Goal: Task Accomplishment & Management: Manage account settings

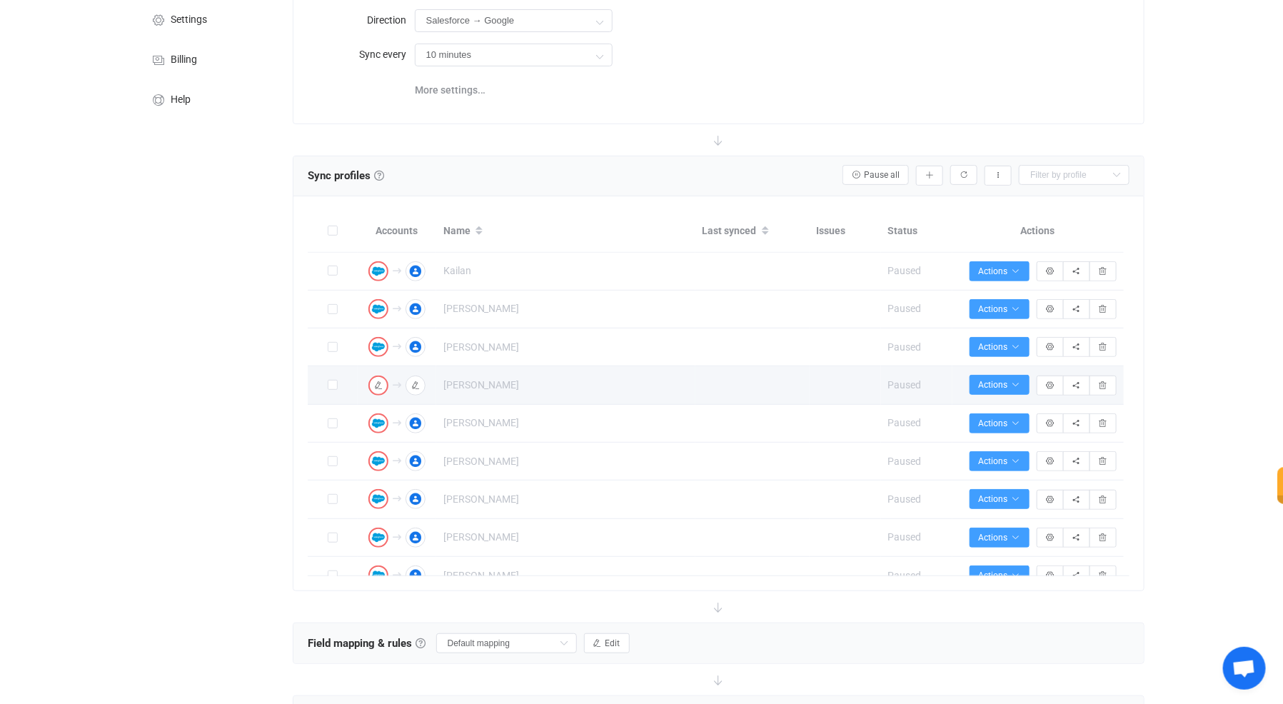
scroll to position [245, 0]
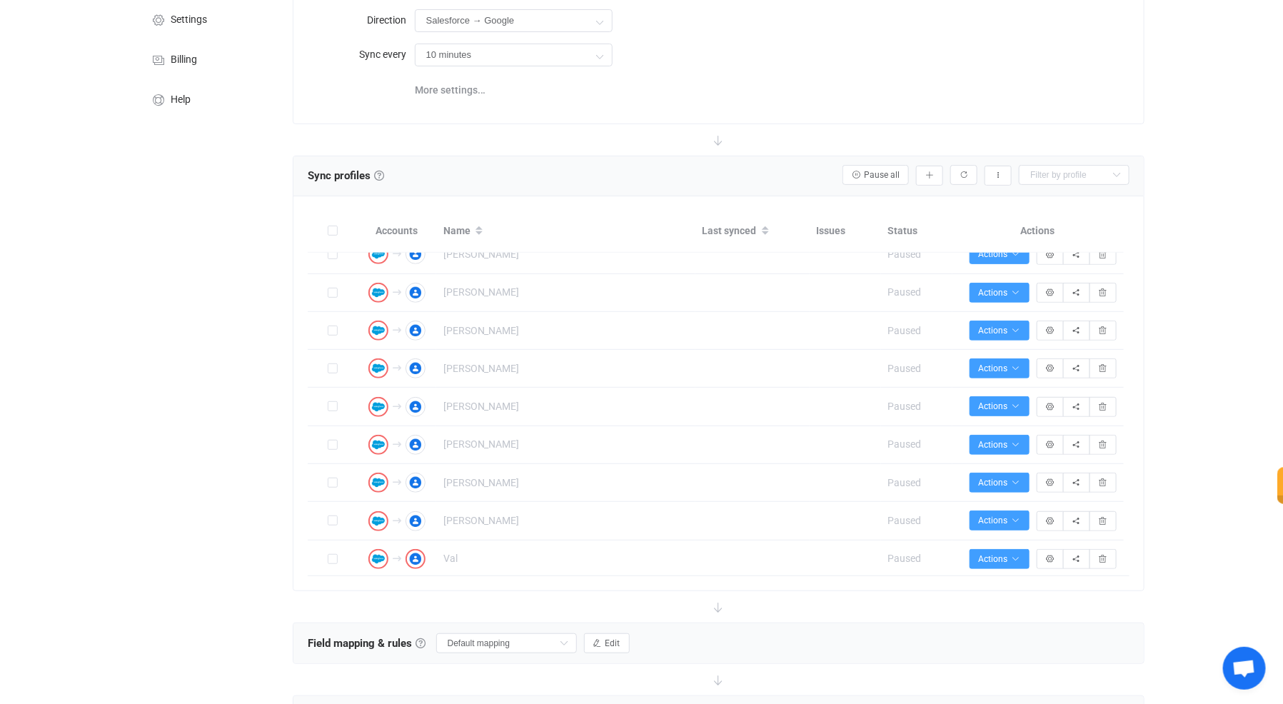
click at [266, 283] on div "Overview Synchronizations Settings Billing Help" at bounding box center [207, 406] width 157 height 990
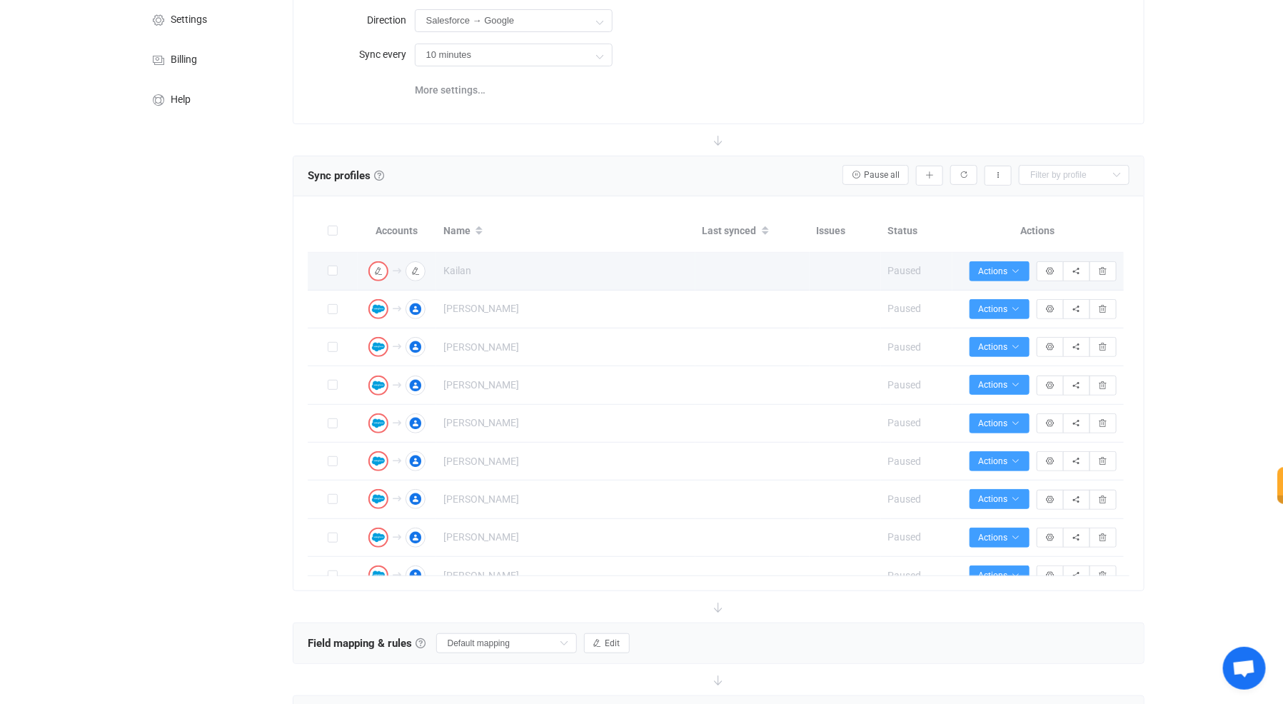
click at [908, 270] on span "Paused" at bounding box center [905, 270] width 34 height 11
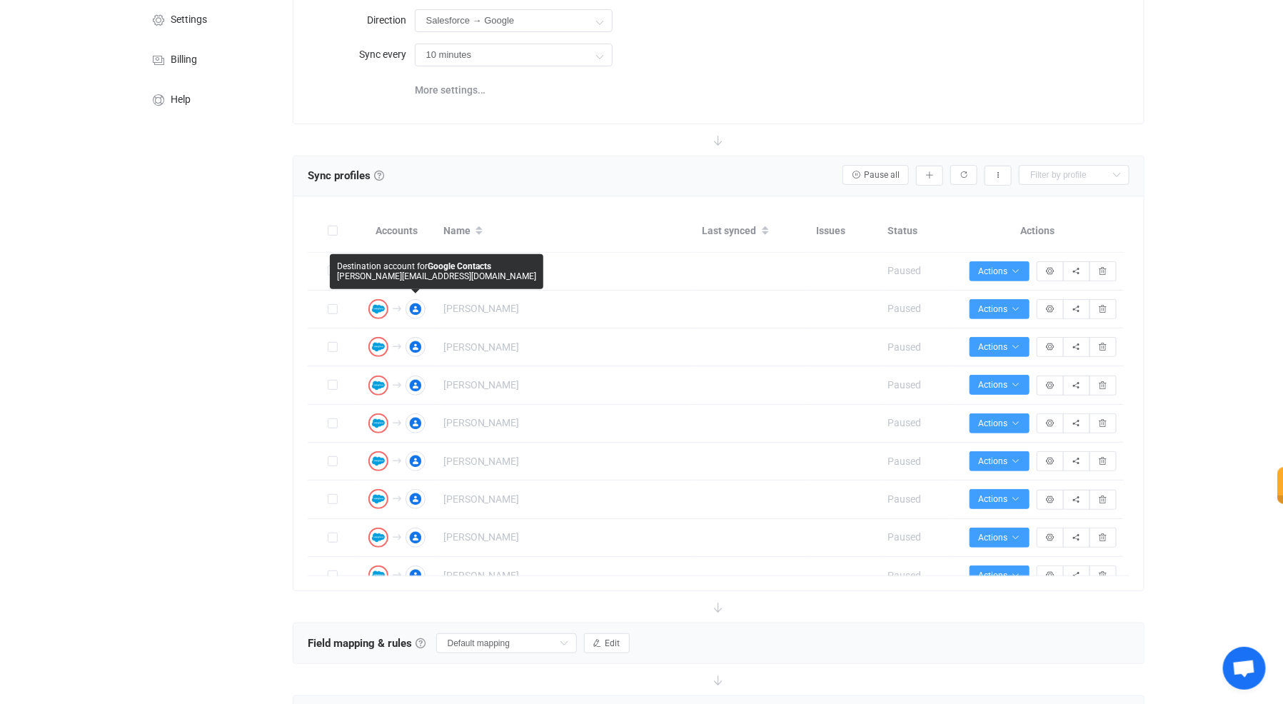
click at [380, 263] on span "Destination account for" at bounding box center [382, 266] width 91 height 10
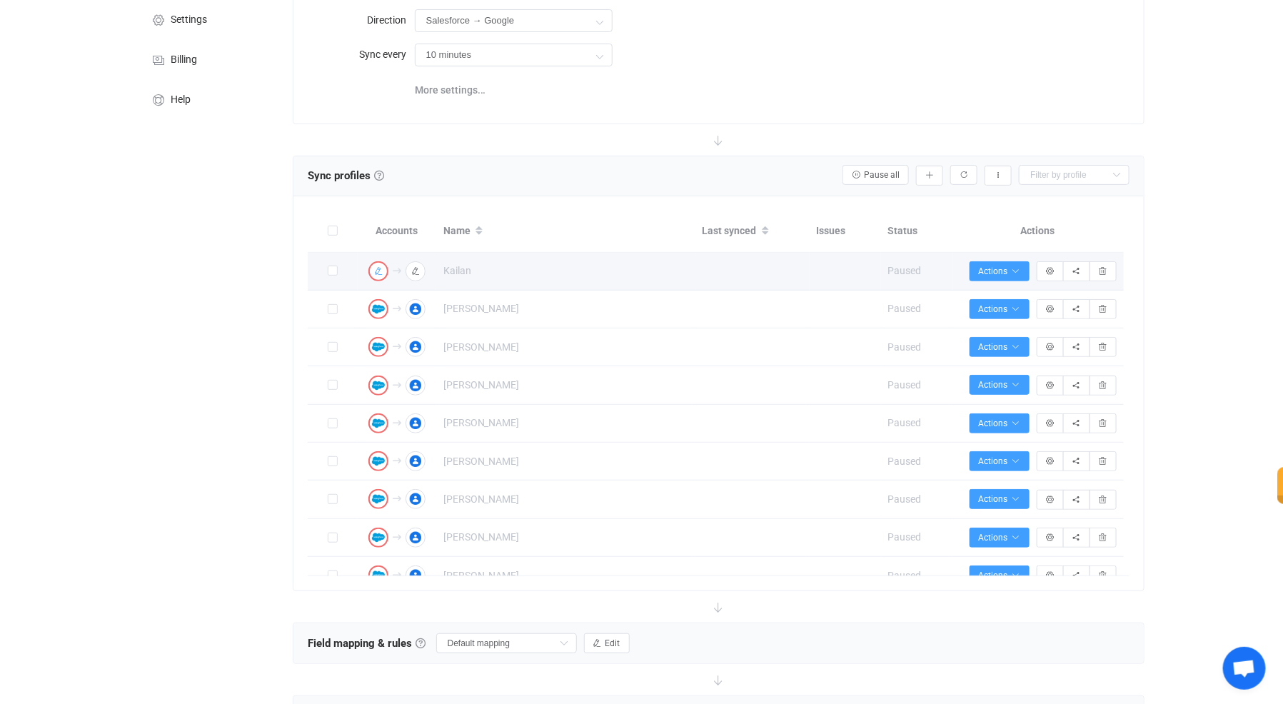
click at [376, 262] on button "button" at bounding box center [378, 271] width 20 height 20
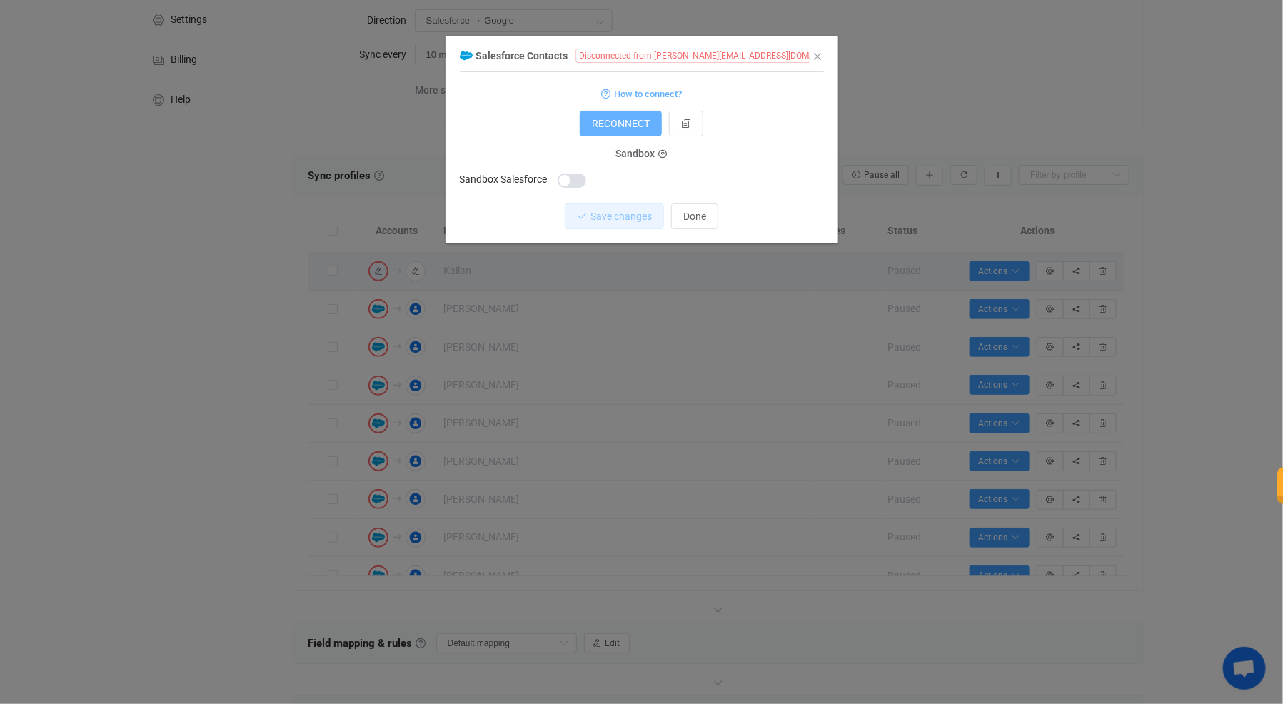
click at [620, 126] on span "RECONNECT" at bounding box center [621, 123] width 58 height 11
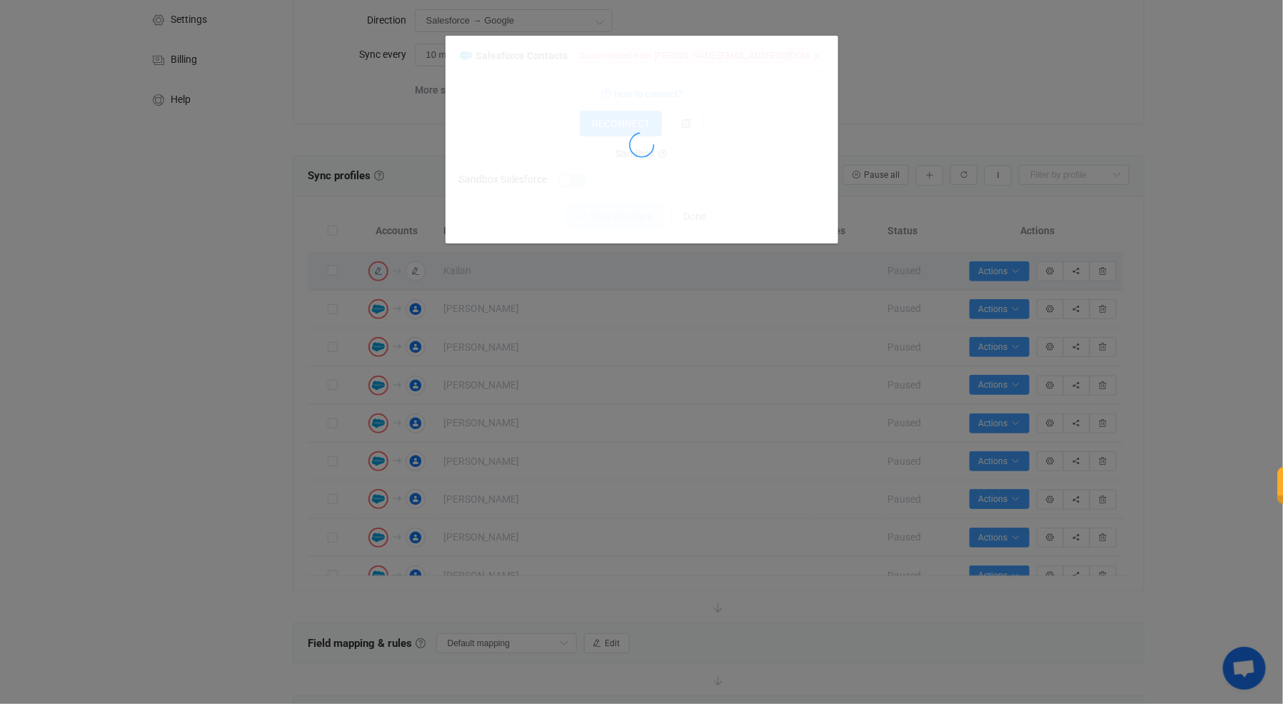
click at [815, 47] on div "dialog" at bounding box center [642, 144] width 364 height 197
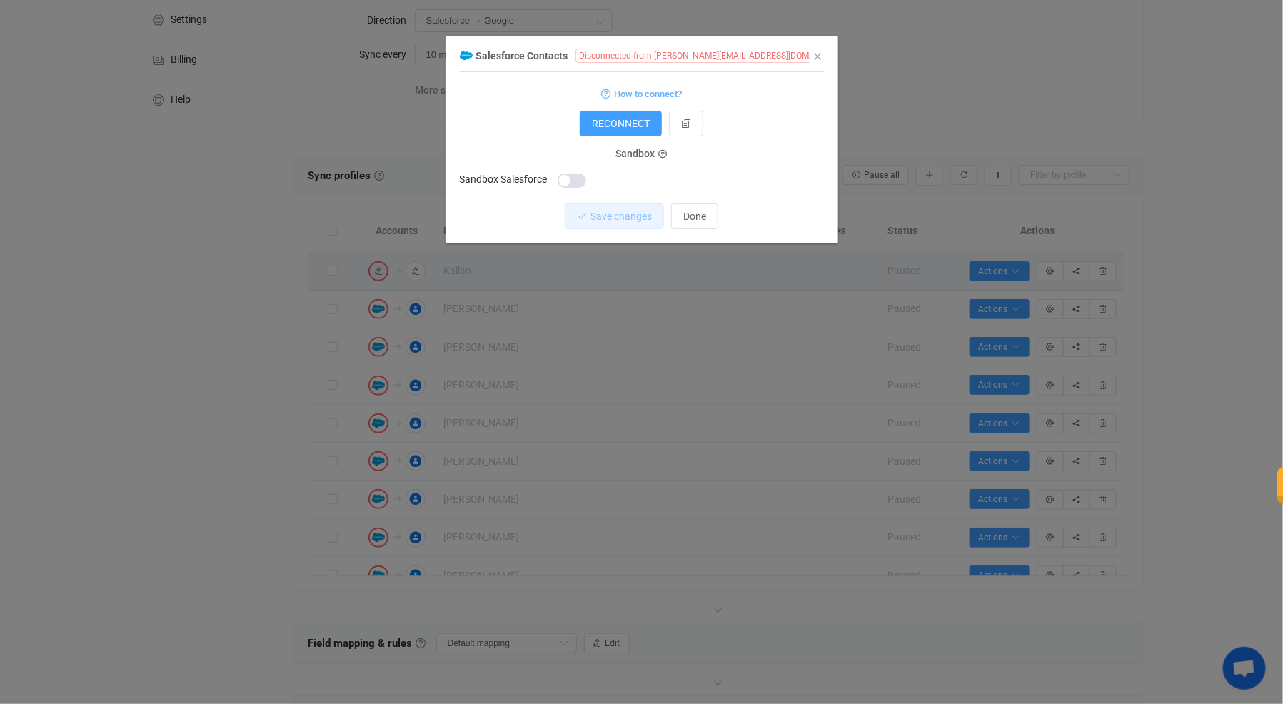
drag, startPoint x: 827, startPoint y: 59, endPoint x: 898, endPoint y: 74, distance: 72.4
click at [828, 59] on div "Salesforce Contacts Disconnected from dan@cognitivechange.org 1 { { "accessToke…" at bounding box center [642, 144] width 393 height 197
click at [898, 74] on div "Salesforce Contacts Disconnected from dan@cognitivechange.org 1 { { "accessToke…" at bounding box center [641, 352] width 1283 height 704
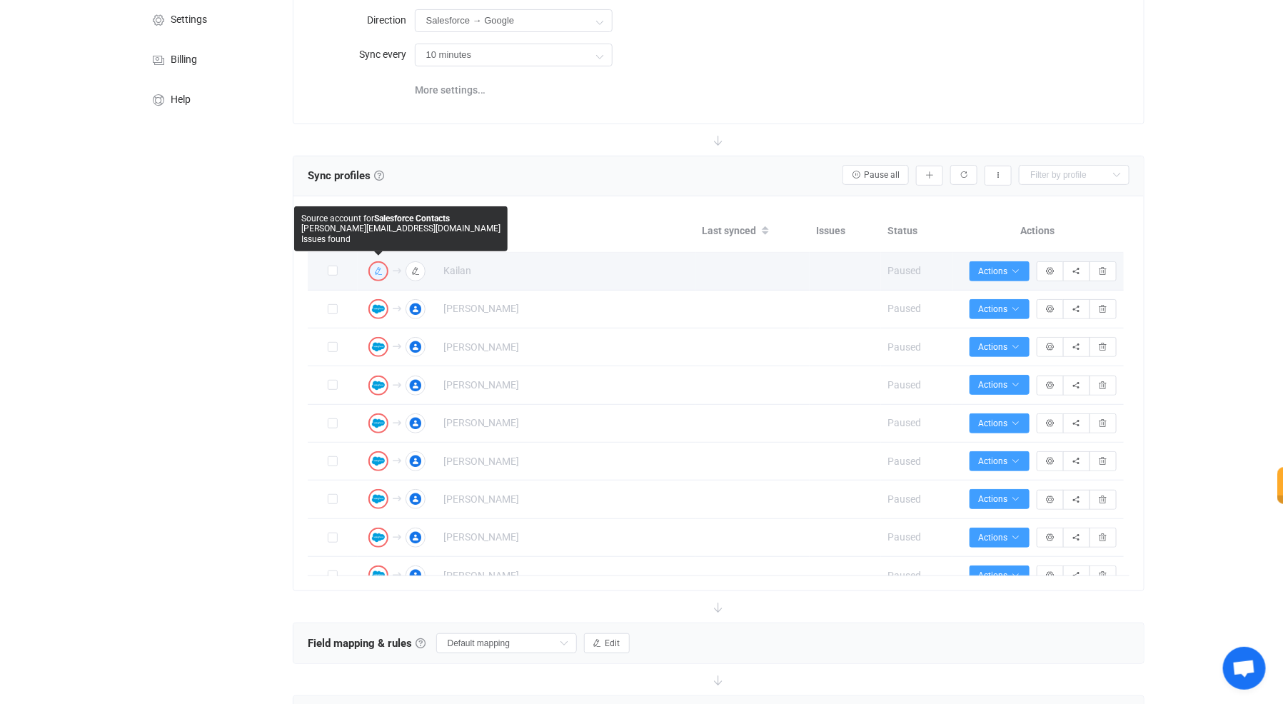
click at [381, 267] on icon "button" at bounding box center [378, 271] width 9 height 9
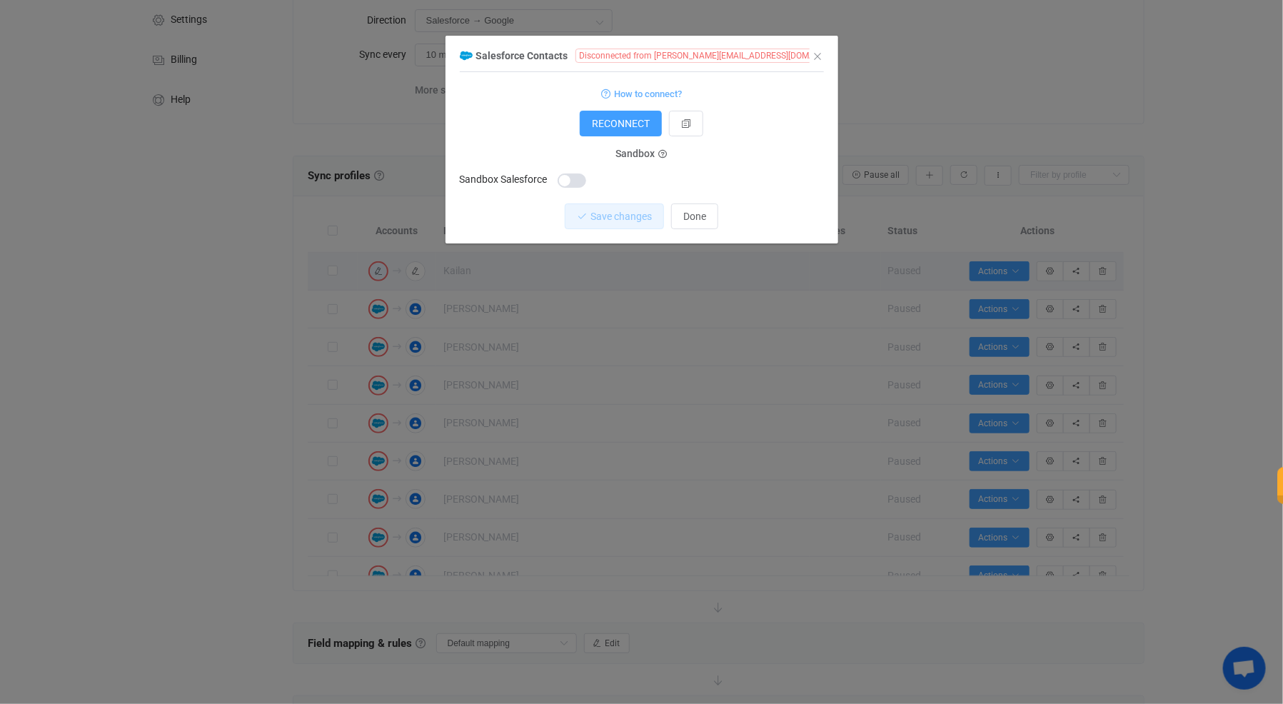
click at [500, 368] on div "Salesforce Contacts Disconnected from dan@cognitivechange.org 1 { { "accessToke…" at bounding box center [641, 352] width 1283 height 704
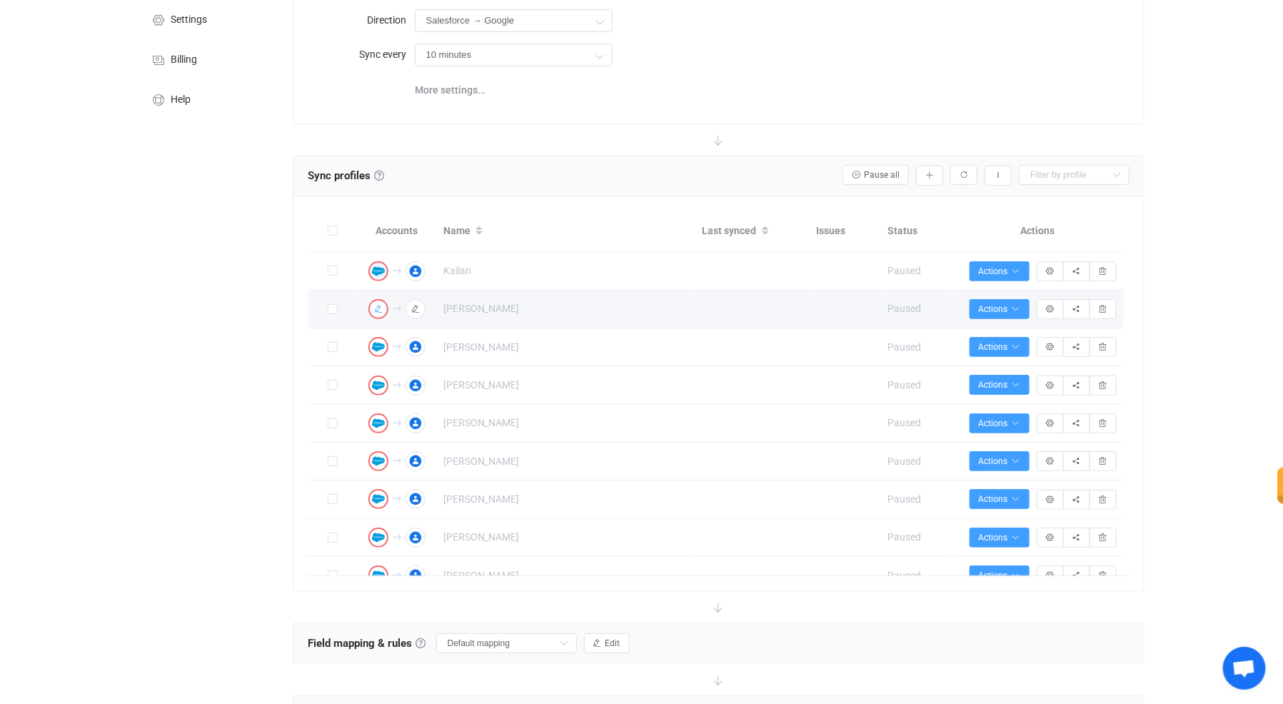
click at [376, 310] on icon "button" at bounding box center [378, 309] width 9 height 9
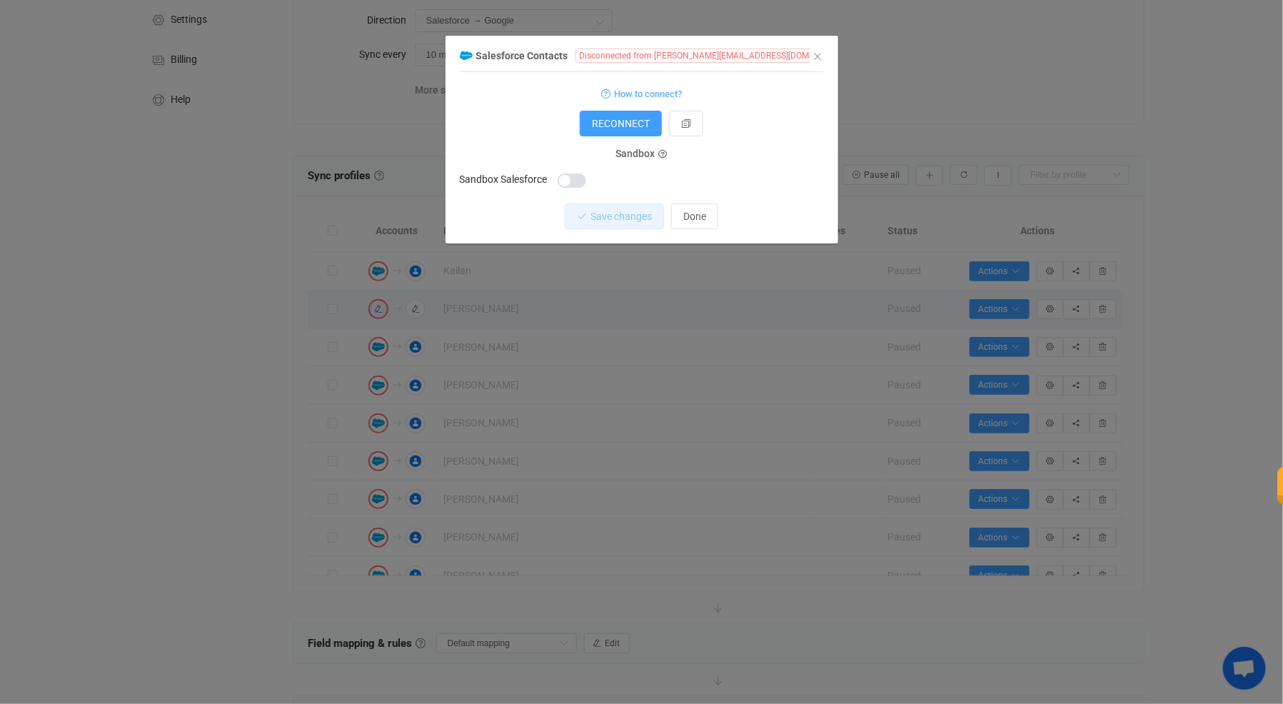
click at [283, 398] on div "Salesforce Contacts Disconnected from adrienne@cognitivechange.org 1 { { "acces…" at bounding box center [641, 352] width 1283 height 704
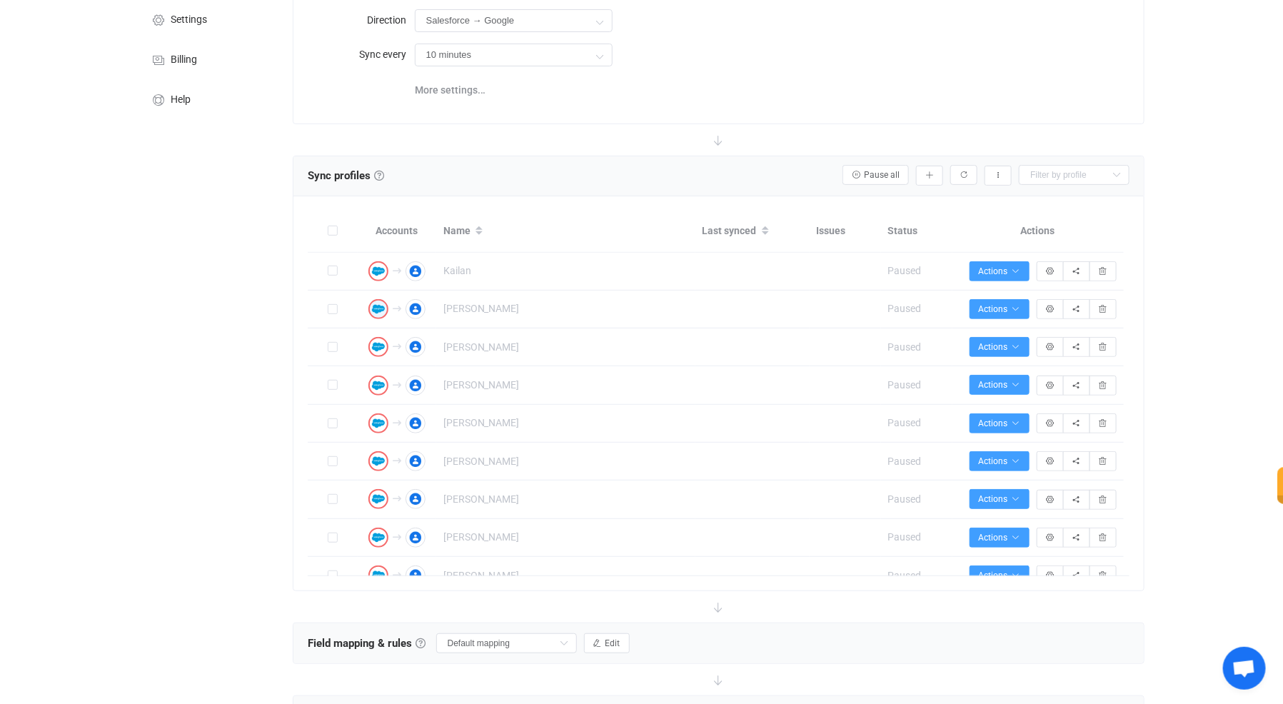
click at [681, 120] on div "Direction Salesforce → Google Two-way Google Salesforce Salesforce Google Sync …" at bounding box center [718, 56] width 851 height 131
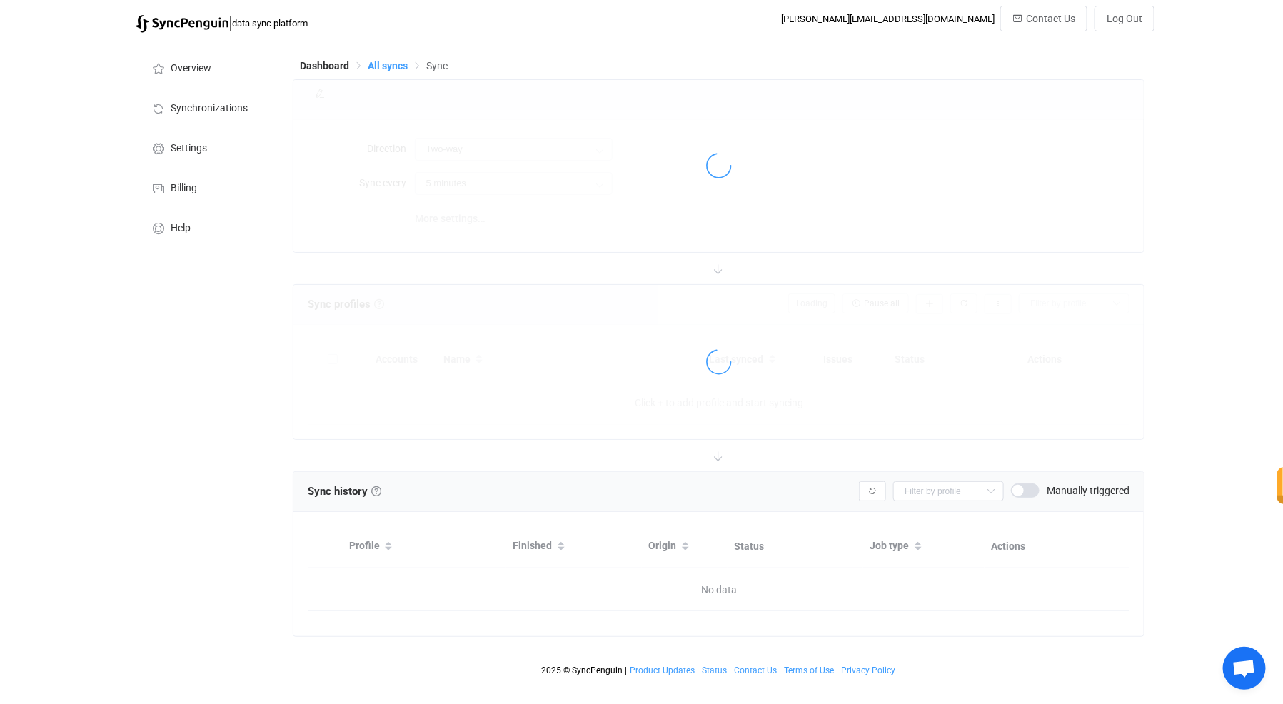
click at [388, 64] on span "All syncs" at bounding box center [388, 65] width 40 height 11
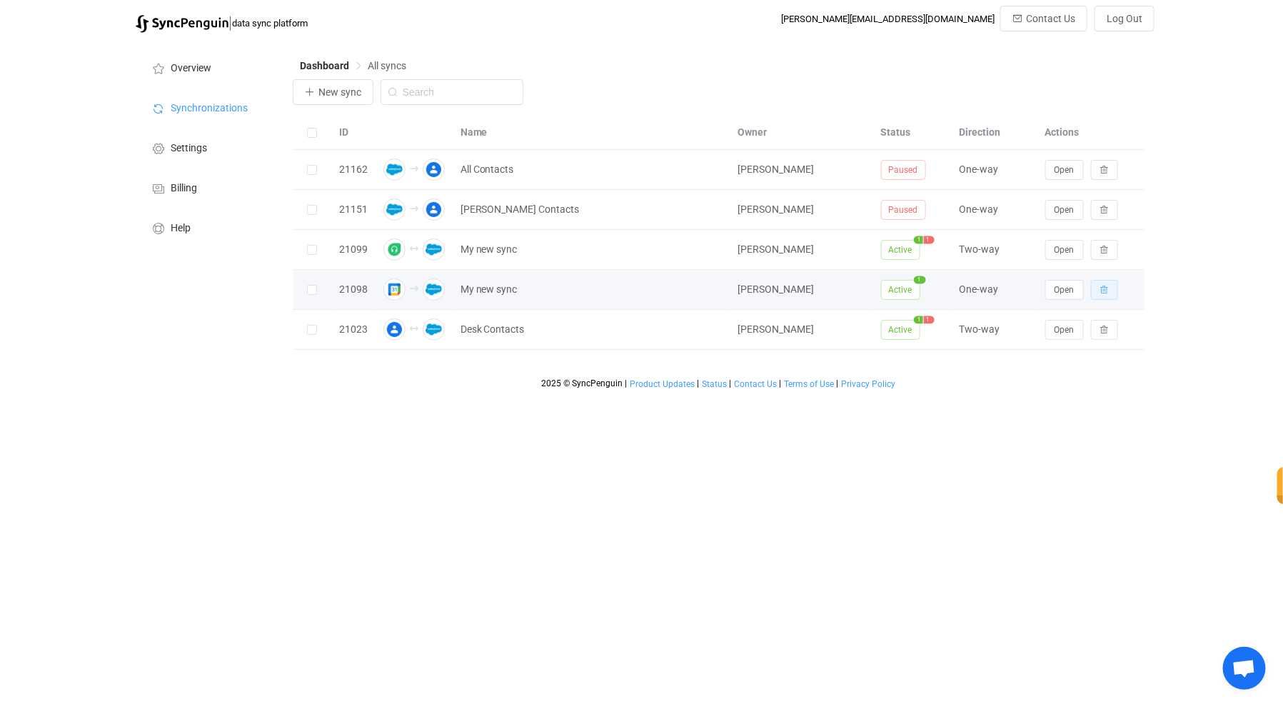
click at [1092, 287] on button "button" at bounding box center [1104, 290] width 27 height 20
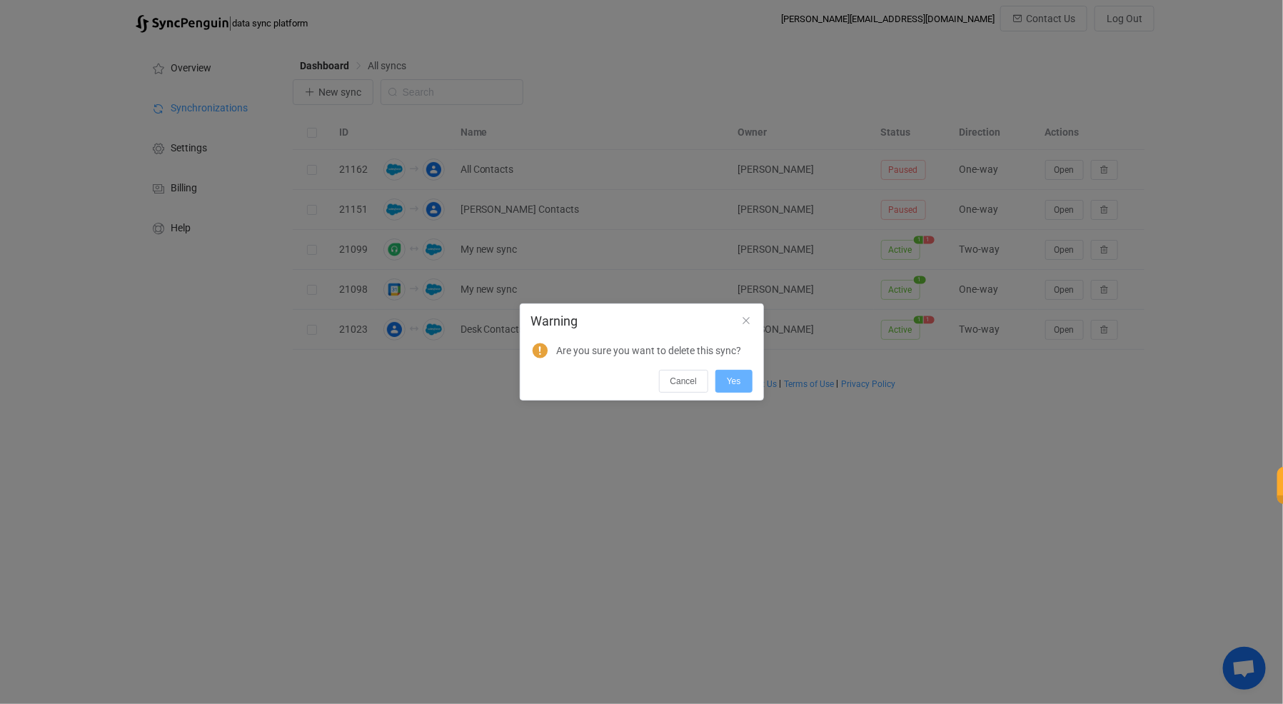
click at [720, 390] on button "Yes" at bounding box center [733, 381] width 37 height 23
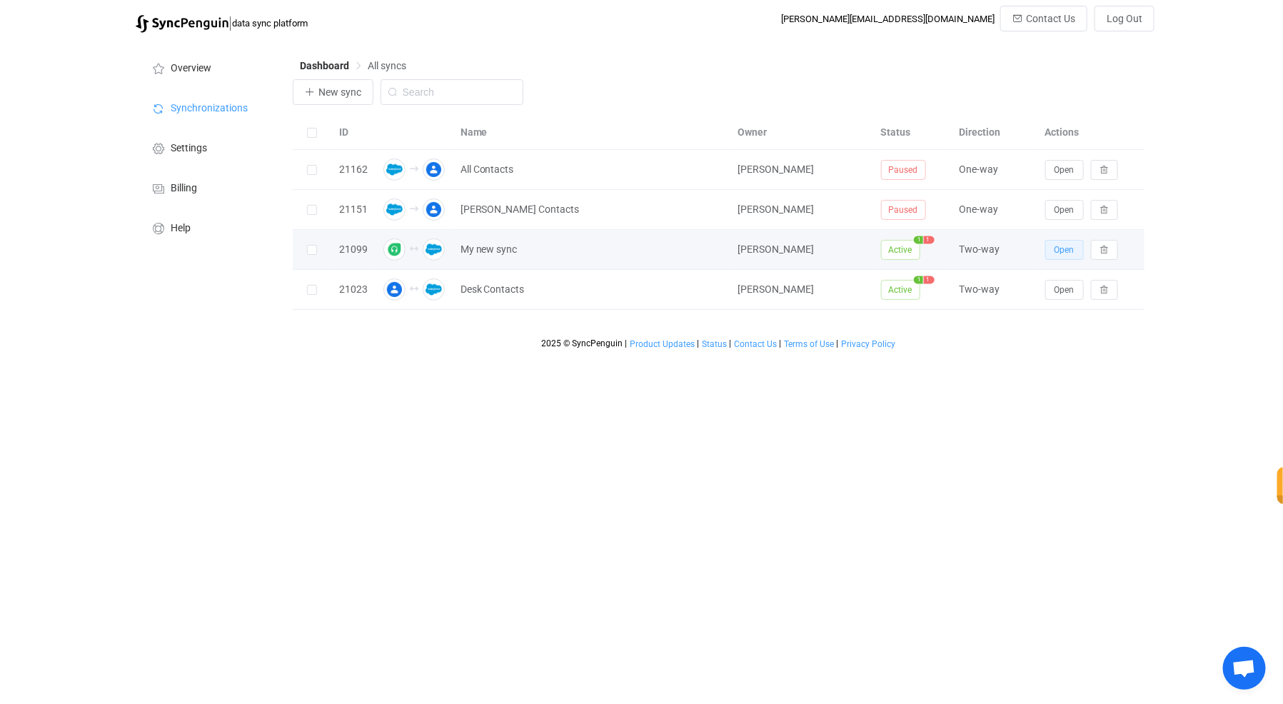
click at [1068, 245] on span "Open" at bounding box center [1065, 250] width 20 height 10
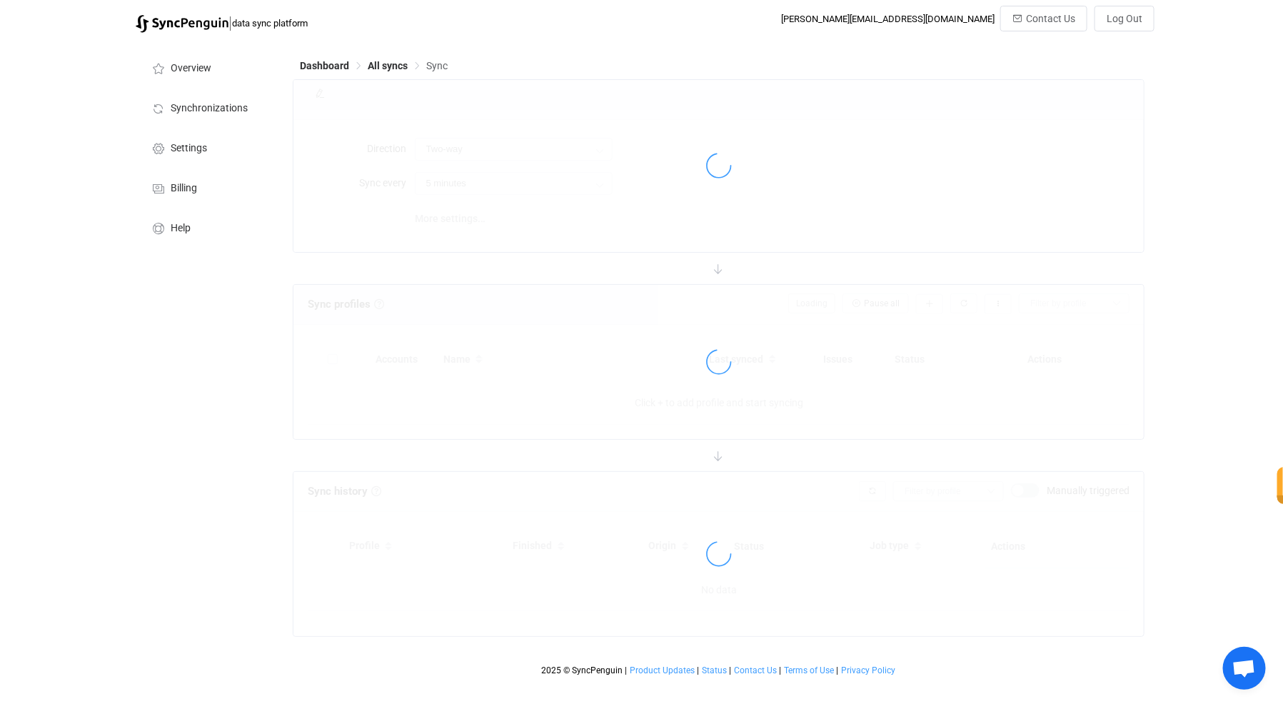
type input "10 minutes"
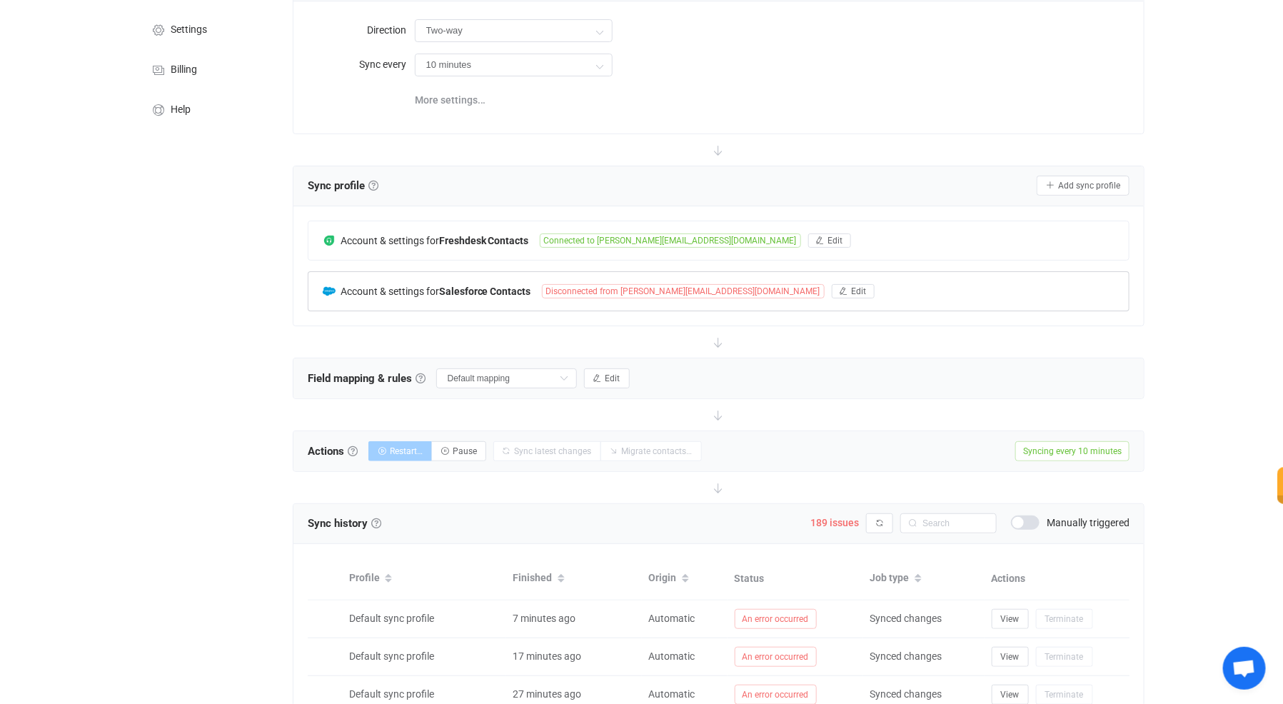
scroll to position [183, 0]
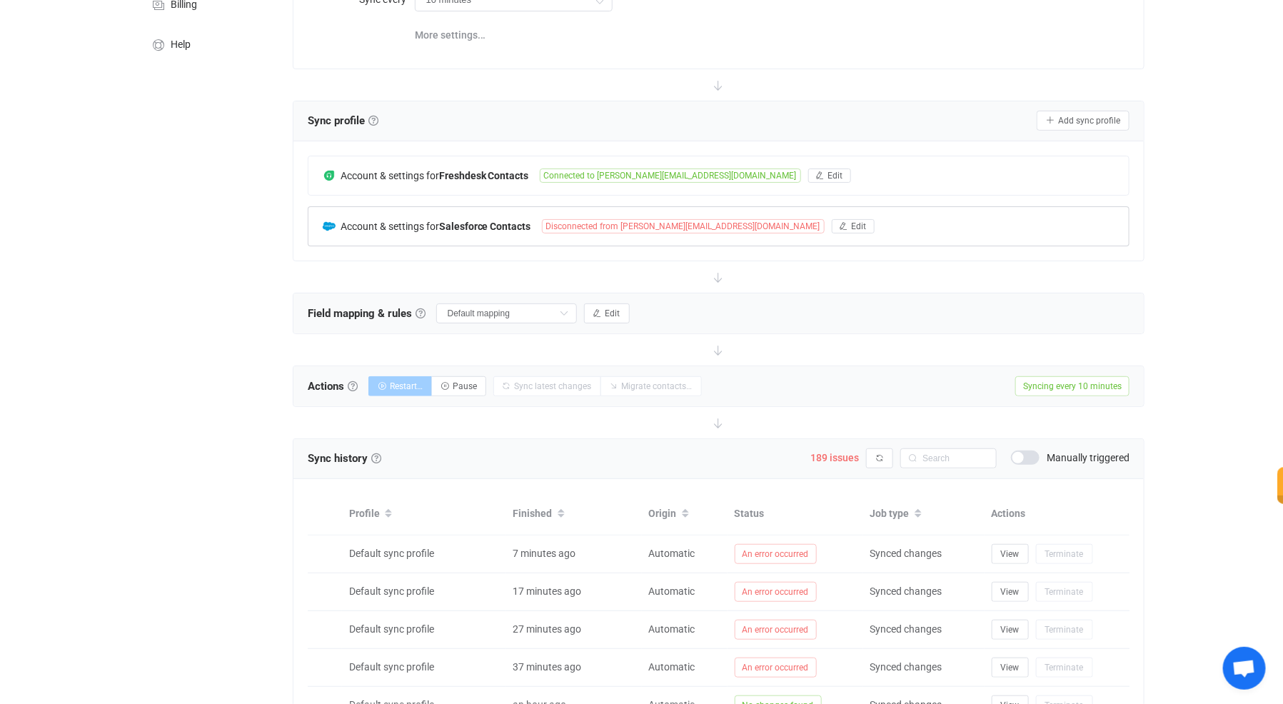
click at [705, 223] on span "Disconnected from [PERSON_NAME][EMAIL_ADDRESS][DOMAIN_NAME]" at bounding box center [683, 226] width 283 height 14
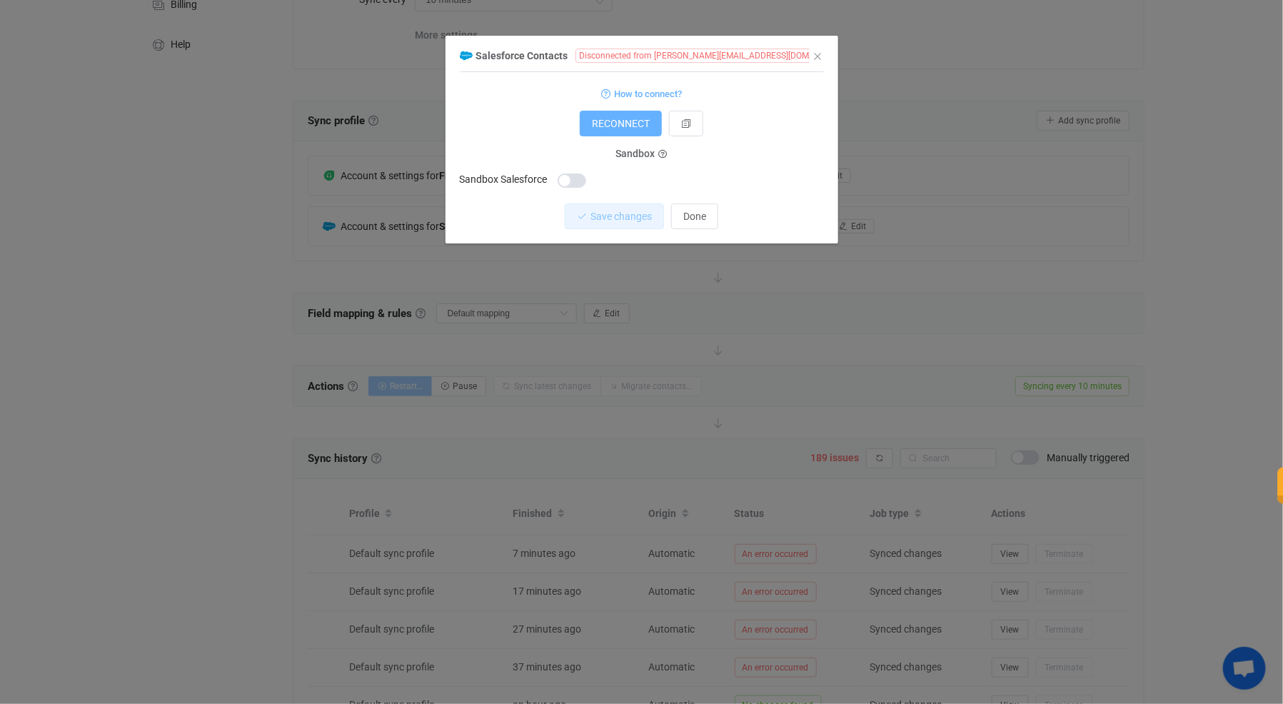
click at [618, 121] on span "RECONNECT" at bounding box center [621, 123] width 58 height 11
click at [823, 61] on icon "Close" at bounding box center [818, 56] width 11 height 11
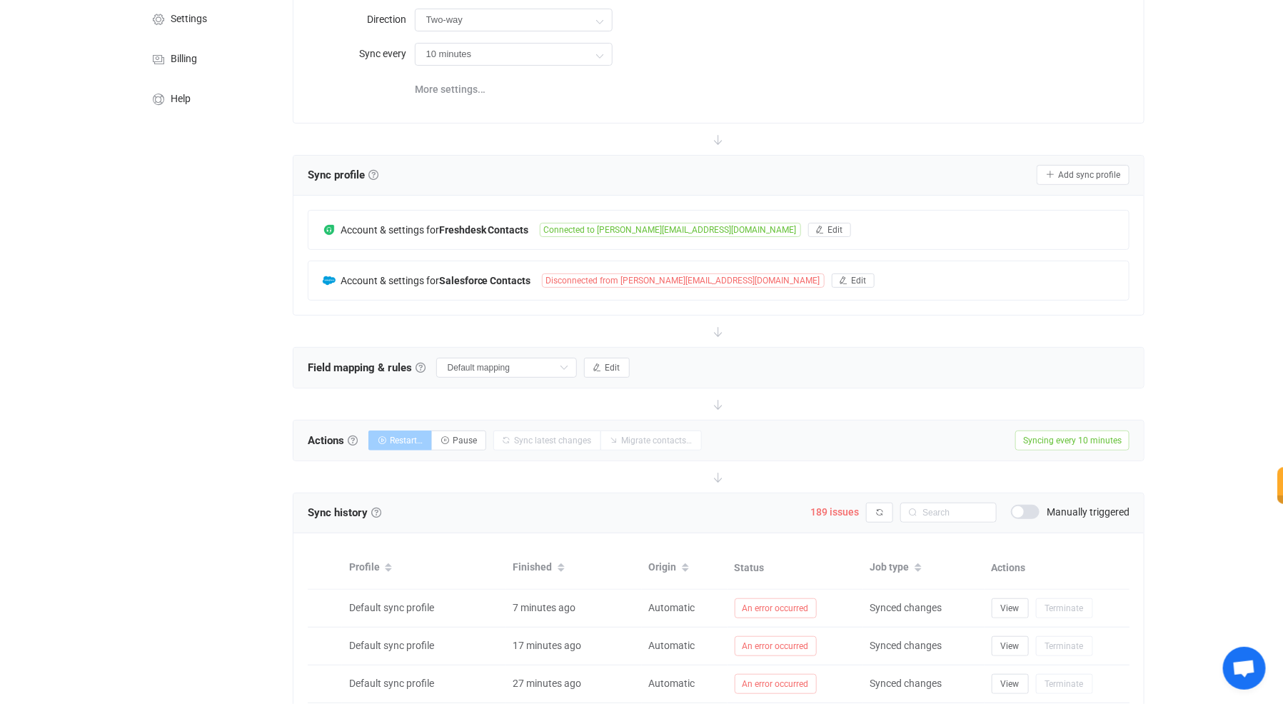
scroll to position [0, 0]
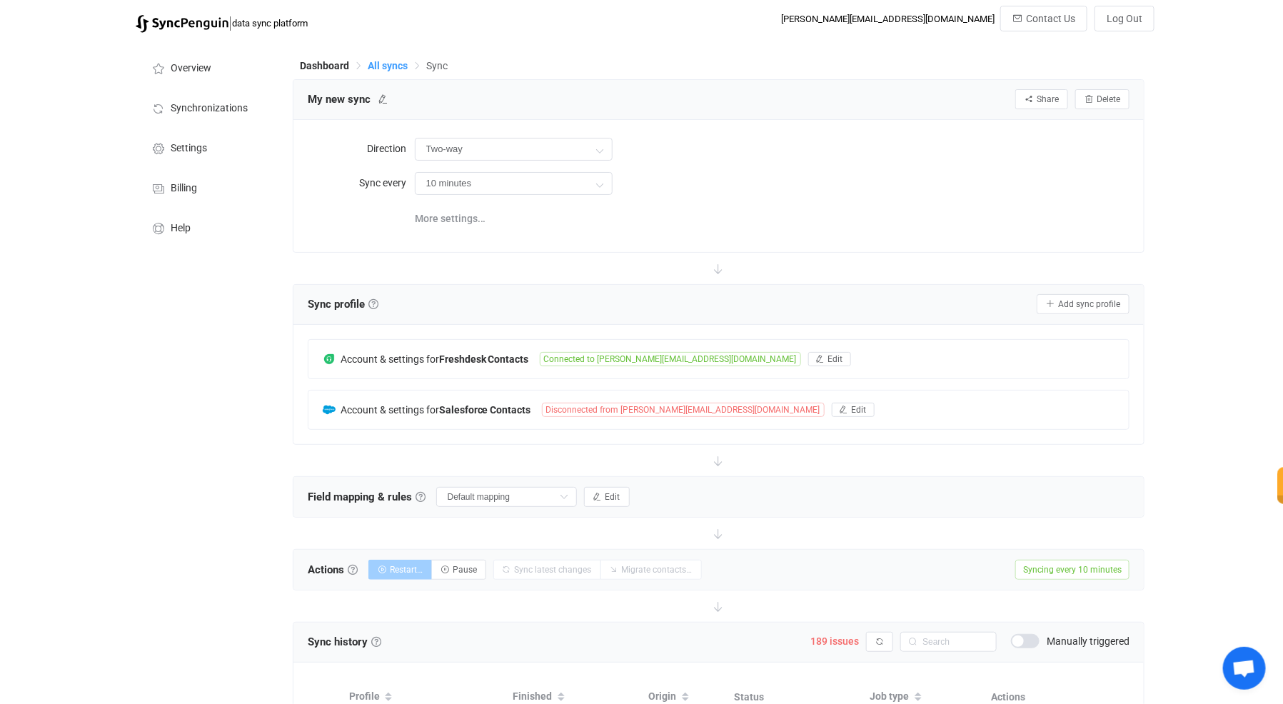
click at [386, 61] on span "All syncs" at bounding box center [388, 65] width 40 height 11
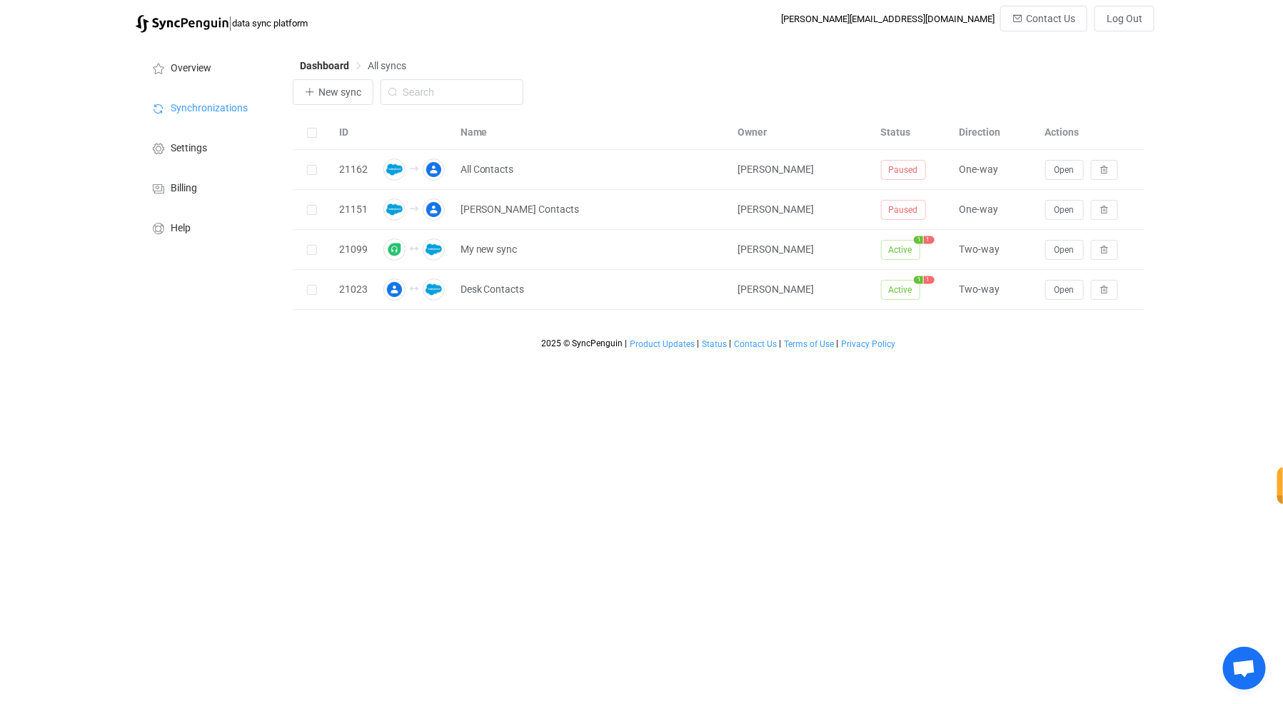
click at [511, 356] on html "| data sync platform [PERSON_NAME][EMAIL_ADDRESS][DOMAIN_NAME] Contact Us Log O…" at bounding box center [641, 178] width 1283 height 356
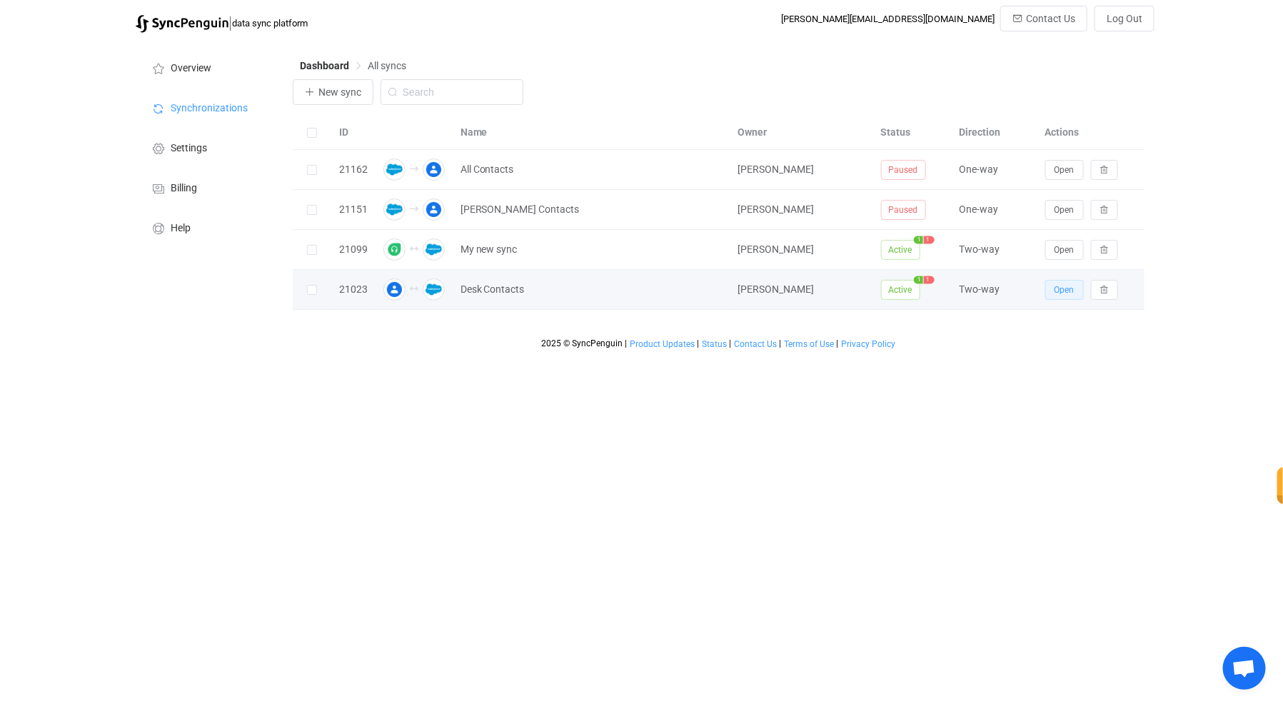
click at [1064, 286] on span "Open" at bounding box center [1065, 290] width 20 height 10
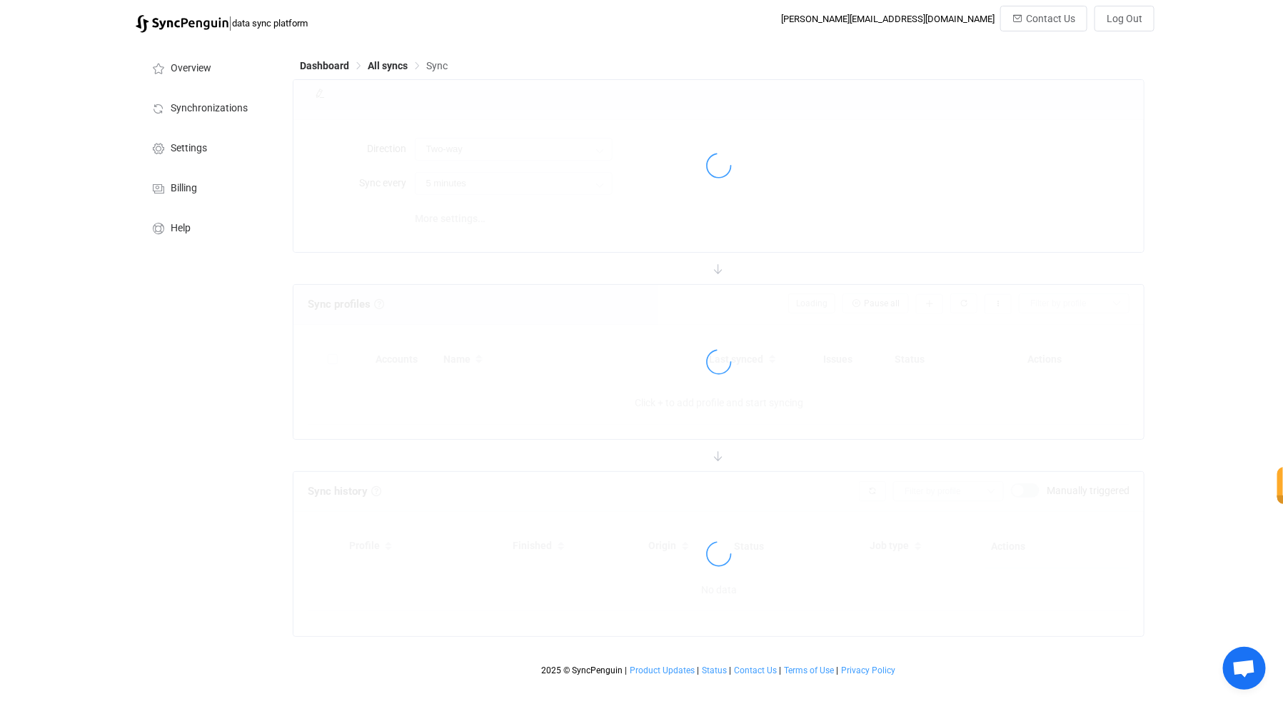
type input "10 minutes"
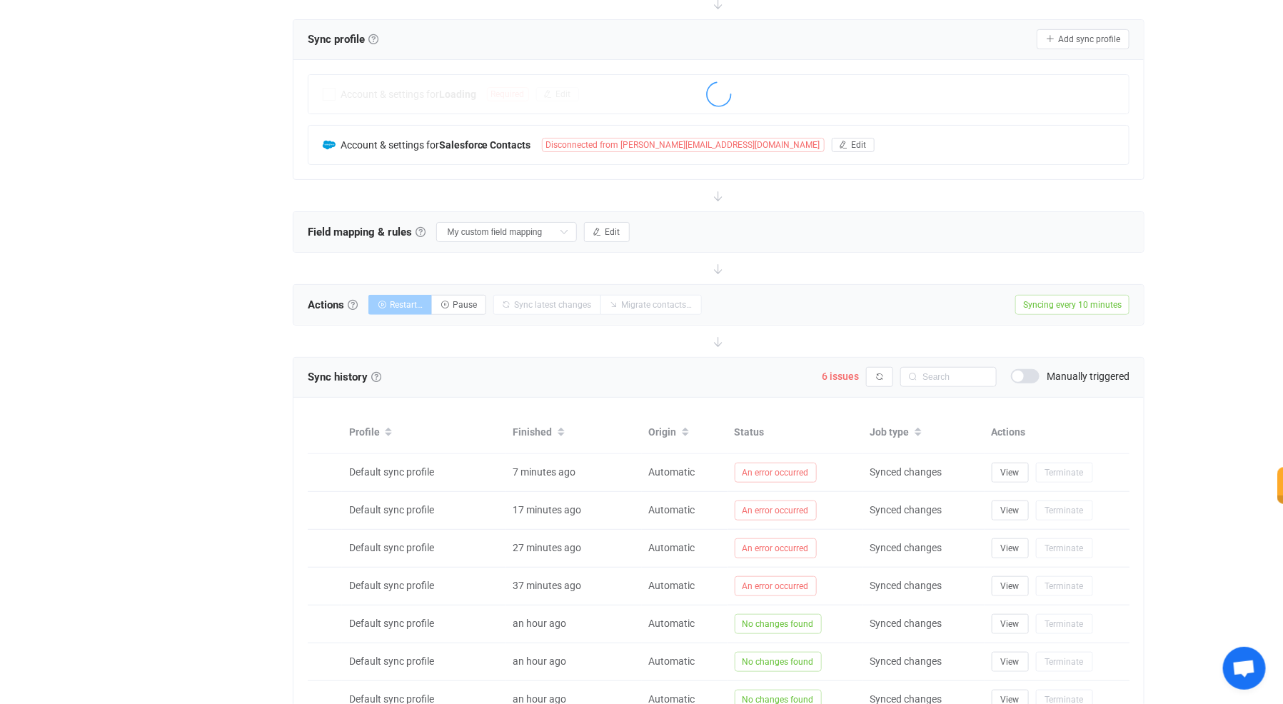
scroll to position [271, 0]
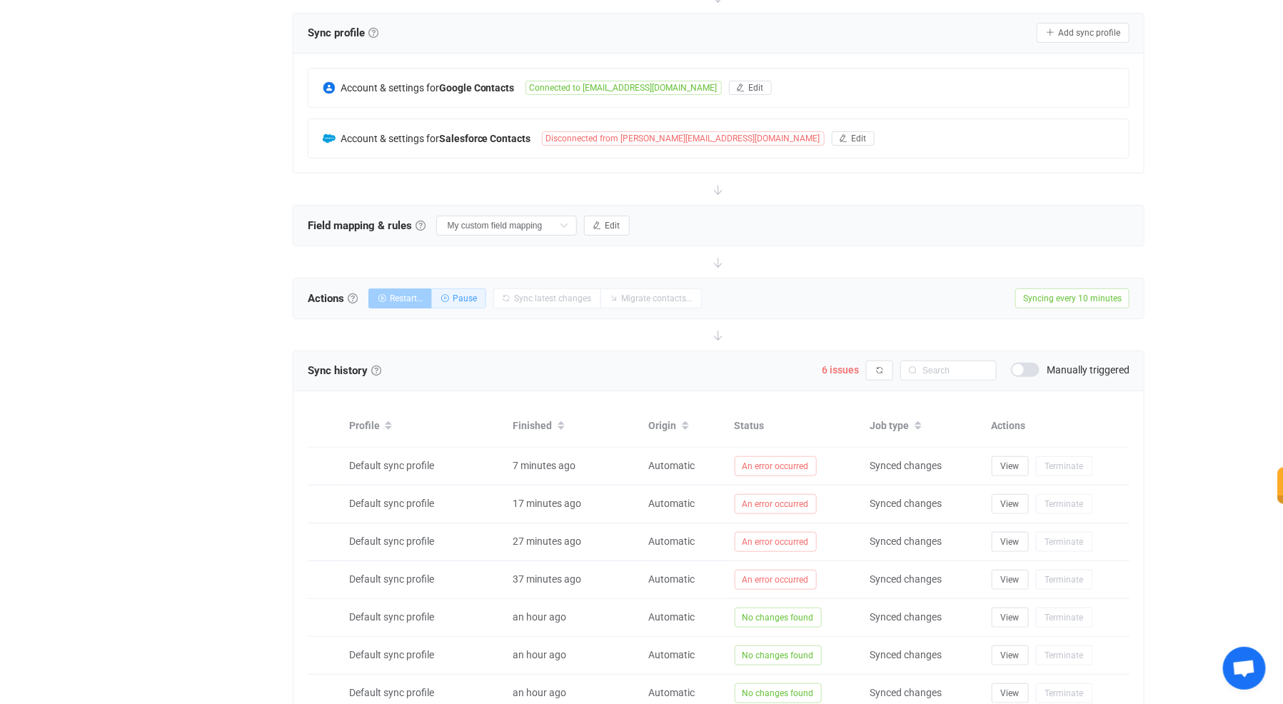
click at [486, 291] on button "Pause" at bounding box center [458, 298] width 55 height 20
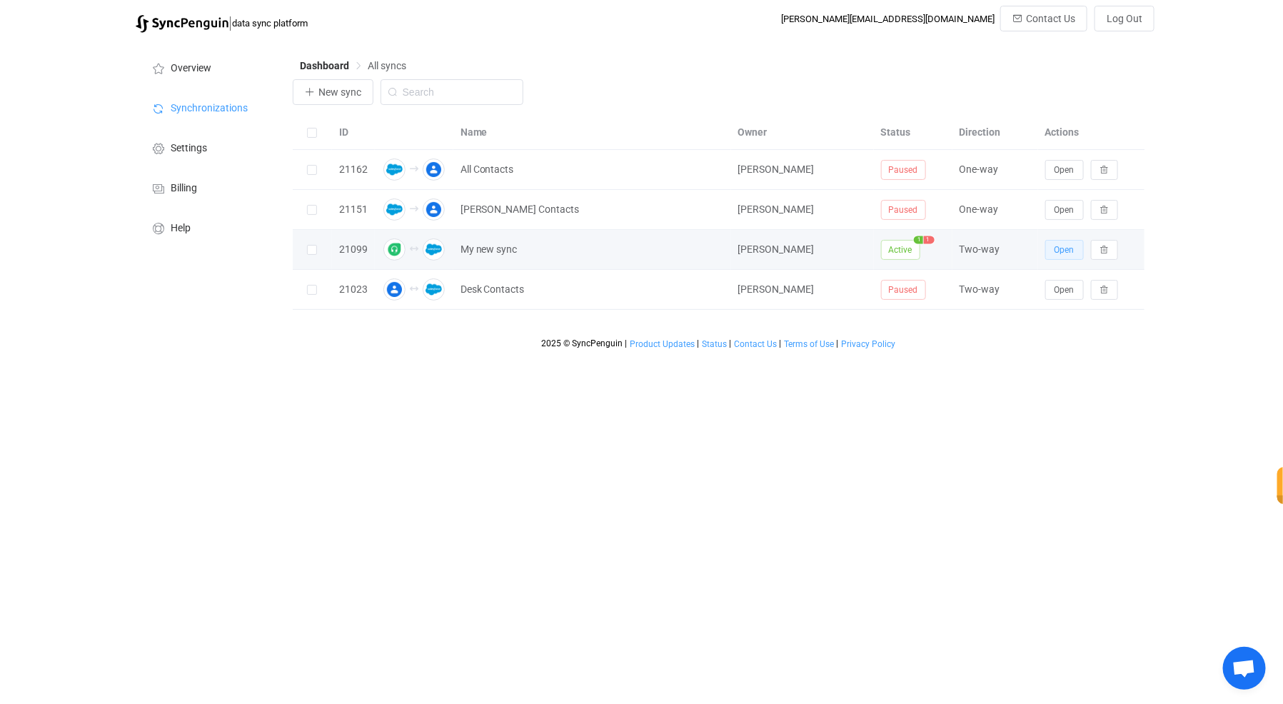
click at [1062, 256] on button "Open" at bounding box center [1064, 250] width 39 height 20
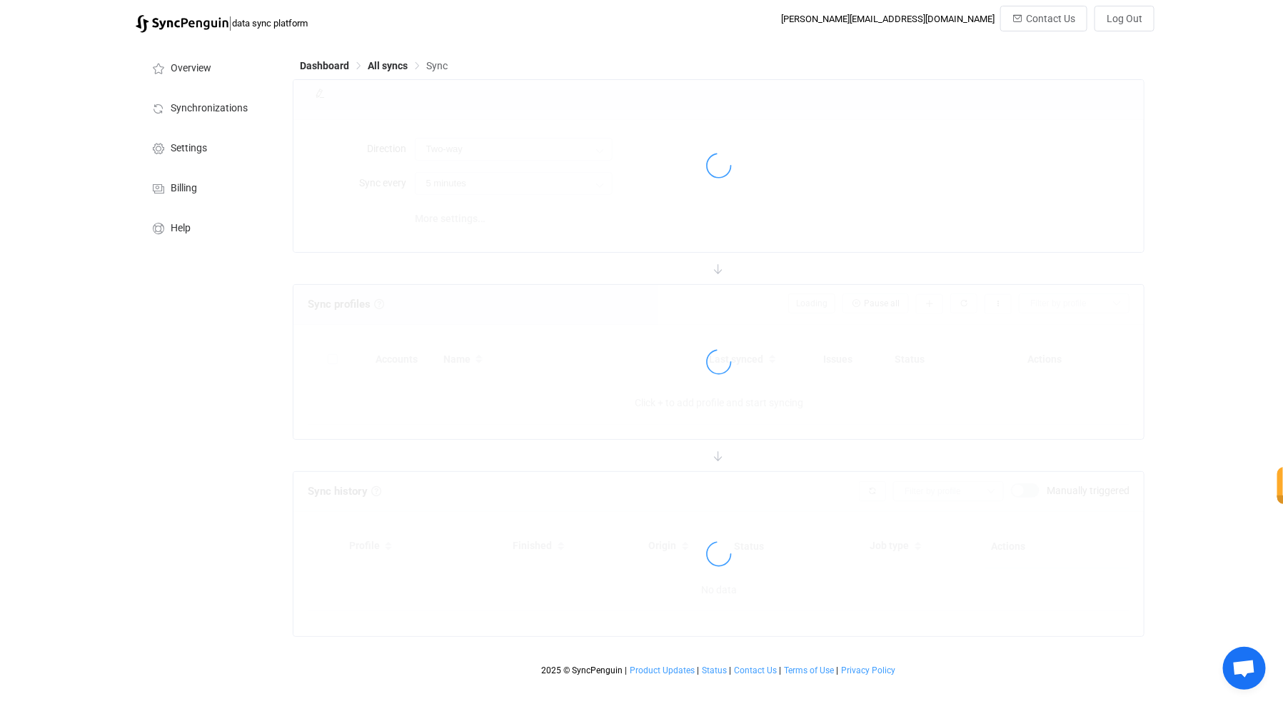
type input "10 minutes"
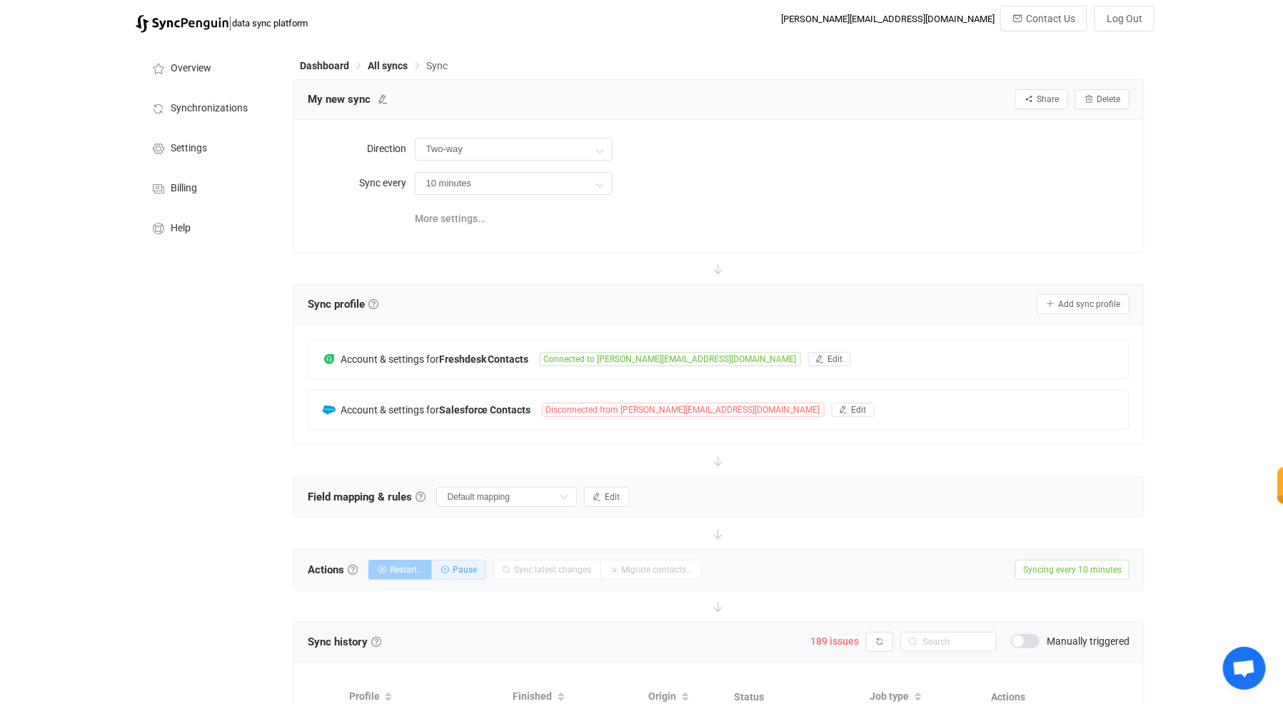
click at [472, 573] on button "Pause" at bounding box center [458, 570] width 55 height 20
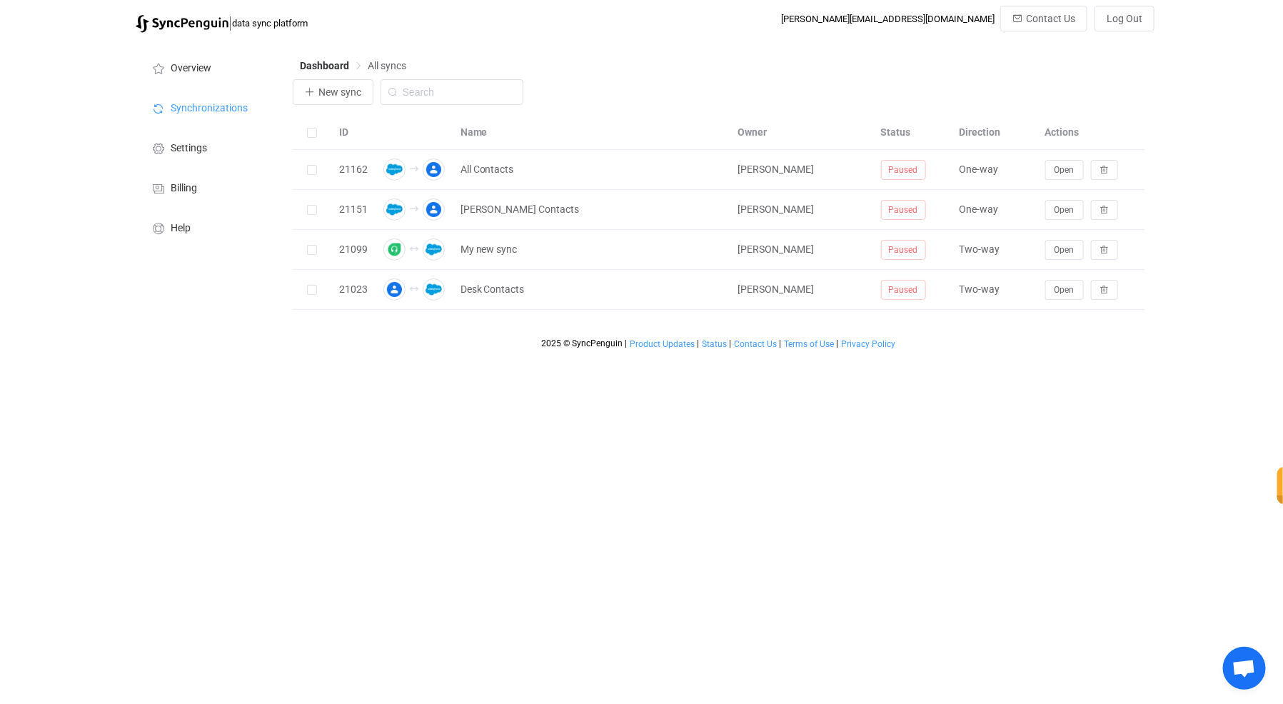
click at [630, 356] on html "| data sync platform [PERSON_NAME][EMAIL_ADDRESS][DOMAIN_NAME] Contact Us Log O…" at bounding box center [641, 178] width 1283 height 356
click at [569, 75] on div "Dashboard All syncs" at bounding box center [719, 68] width 853 height 21
click at [619, 356] on html "| data sync platform [PERSON_NAME][EMAIL_ADDRESS][DOMAIN_NAME] Contact Us Log O…" at bounding box center [641, 178] width 1283 height 356
click at [615, 68] on div "Dashboard All syncs" at bounding box center [719, 68] width 853 height 21
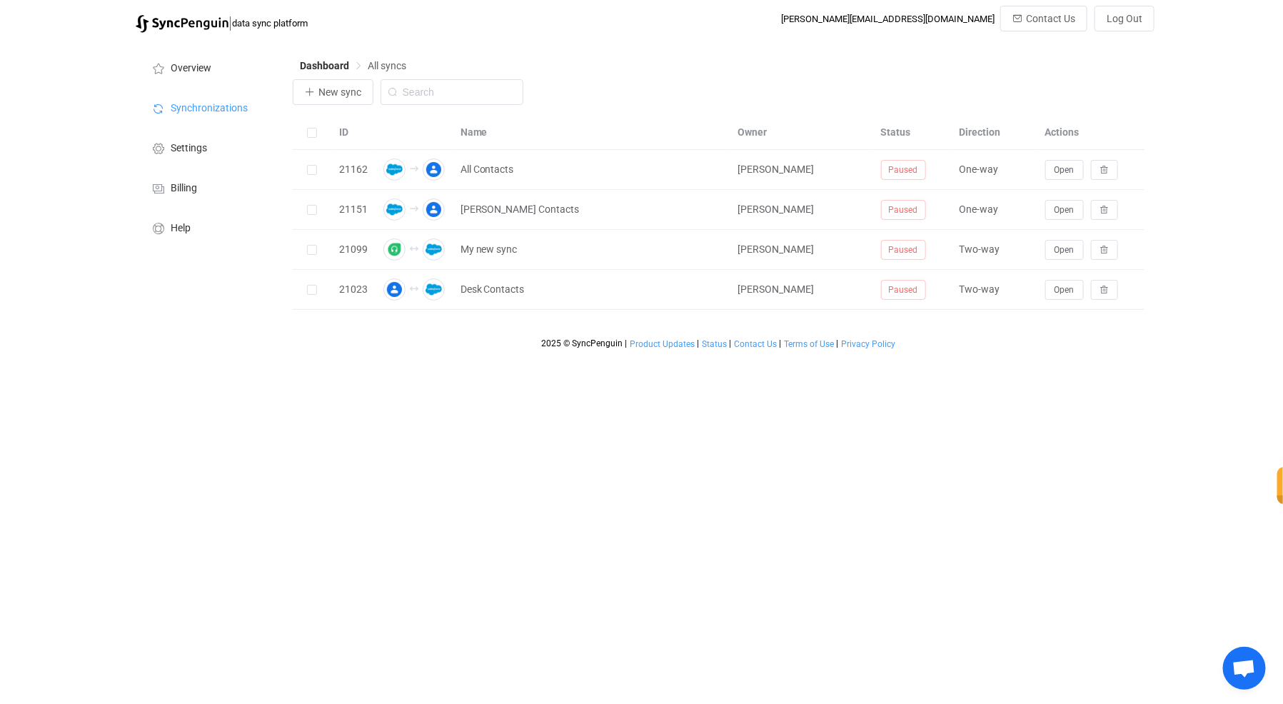
click at [615, 68] on div "Dashboard All syncs" at bounding box center [719, 68] width 853 height 21
click at [645, 17] on div "| data sync platform [PERSON_NAME][EMAIL_ADDRESS][DOMAIN_NAME] Contact Us Log O…" at bounding box center [642, 23] width 1027 height 34
